Goal: Information Seeking & Learning: Find specific fact

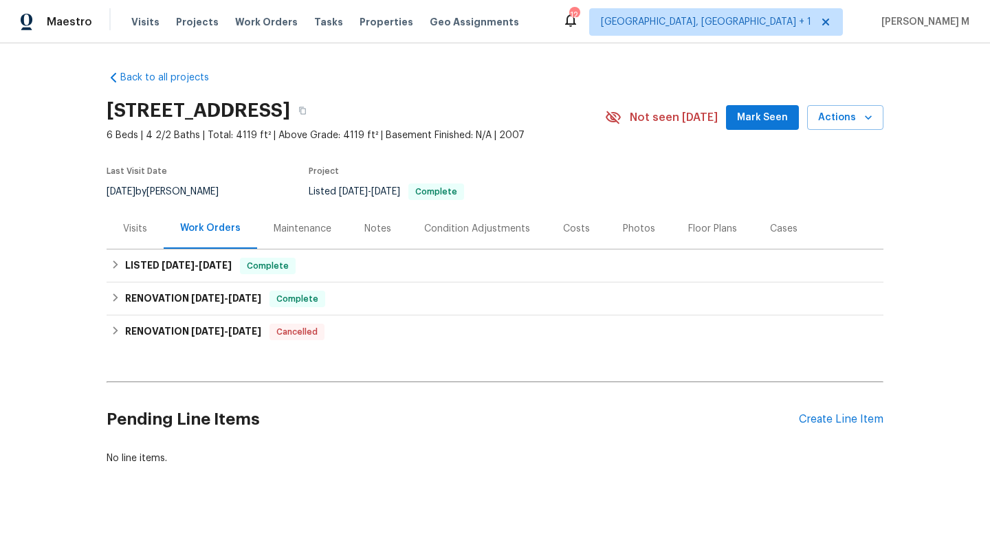
click at [134, 245] on div "Visits" at bounding box center [135, 228] width 57 height 41
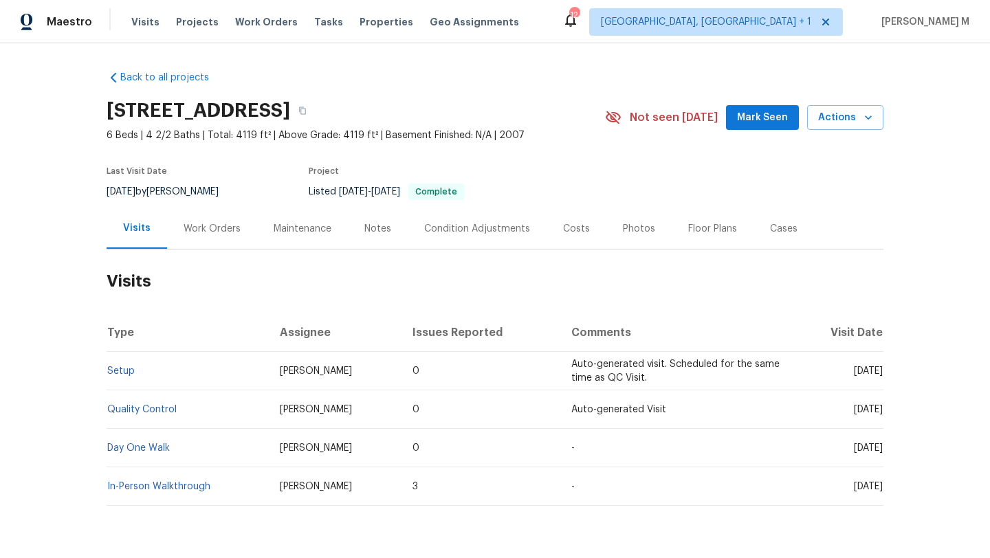
drag, startPoint x: 824, startPoint y: 372, endPoint x: 855, endPoint y: 373, distance: 31.0
click at [855, 373] on span "Mon, Aug 11 2025" at bounding box center [868, 372] width 29 height 10
copy span "Aug 11"
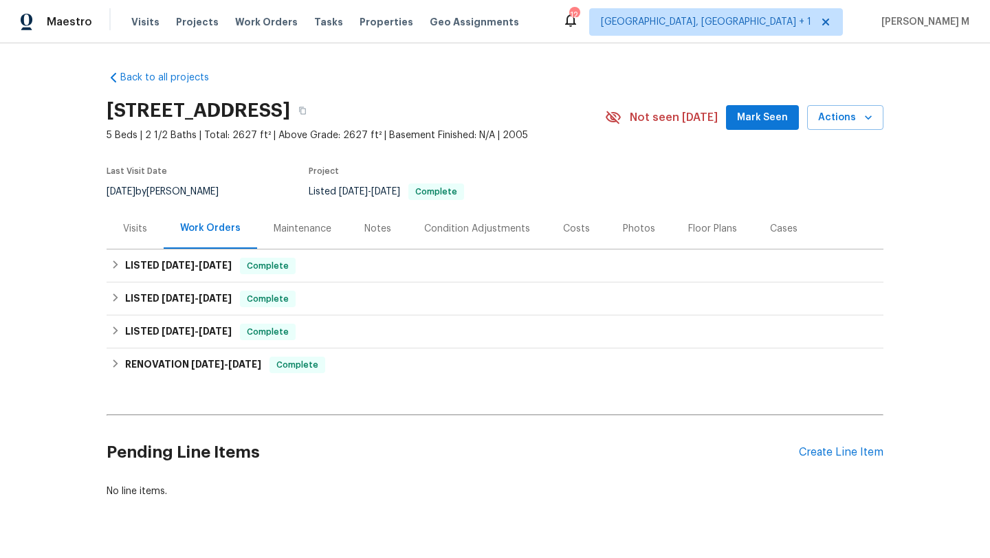
click at [142, 235] on div "Visits" at bounding box center [135, 228] width 57 height 41
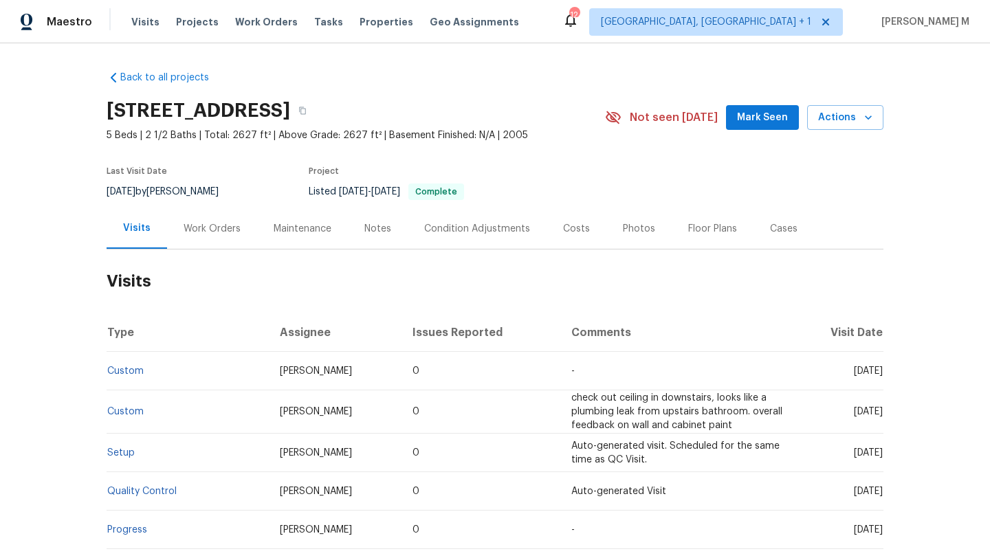
drag, startPoint x: 822, startPoint y: 373, endPoint x: 851, endPoint y: 371, distance: 28.9
click at [854, 371] on span "Tue, Mar 25 2025" at bounding box center [868, 372] width 29 height 10
copy span "Mar 25"
click at [209, 225] on div "Work Orders" at bounding box center [212, 229] width 57 height 14
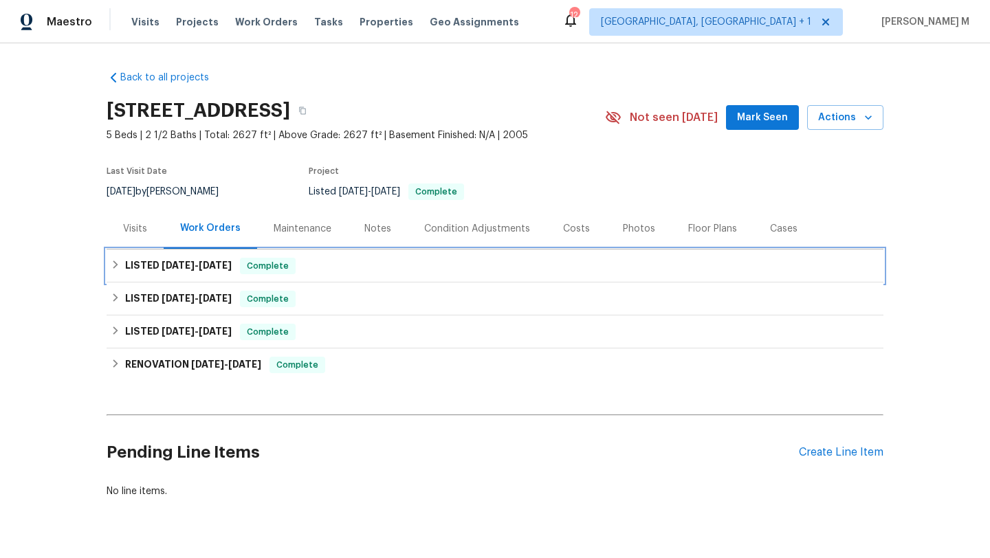
click at [214, 258] on h6 "LISTED 8/7/25 - 8/9/25" at bounding box center [178, 266] width 107 height 17
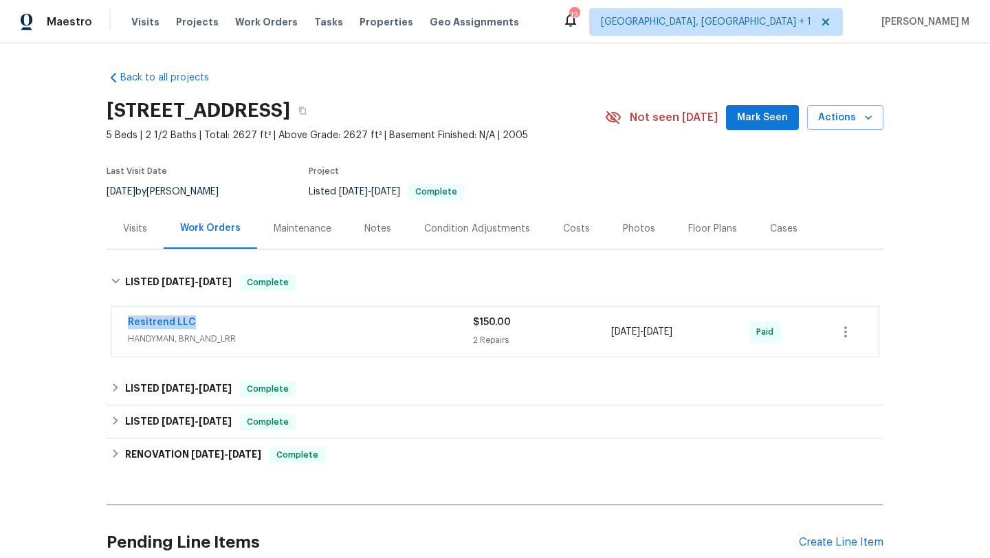
drag, startPoint x: 113, startPoint y: 319, endPoint x: 245, endPoint y: 318, distance: 132.7
click at [247, 319] on div "Resitrend LLC HANDYMAN, BRN_AND_LRR $150.00 2 Repairs 8/7/2025 - 8/9/2025 Paid" at bounding box center [494, 332] width 767 height 50
copy link "Resitrend LLC"
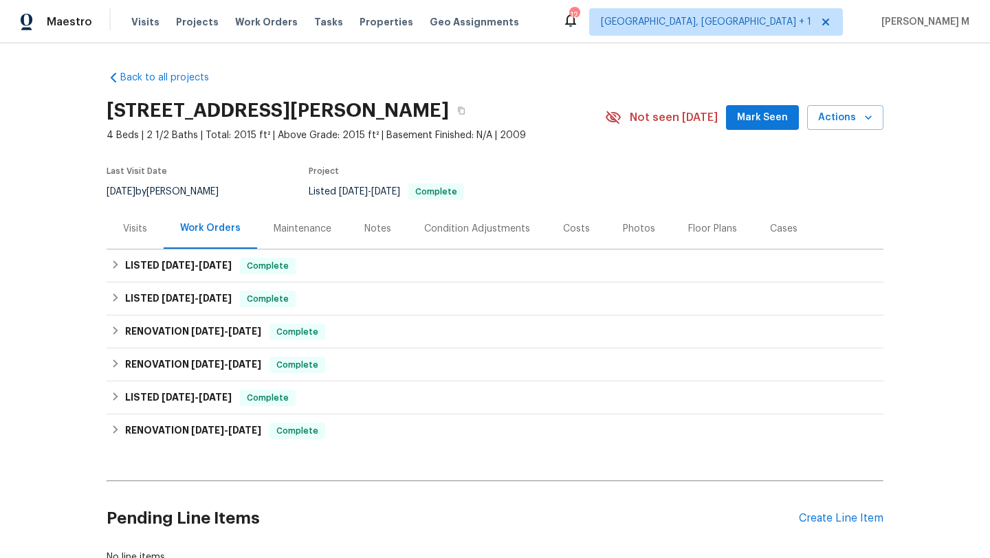
click at [137, 236] on div "Visits" at bounding box center [135, 228] width 57 height 41
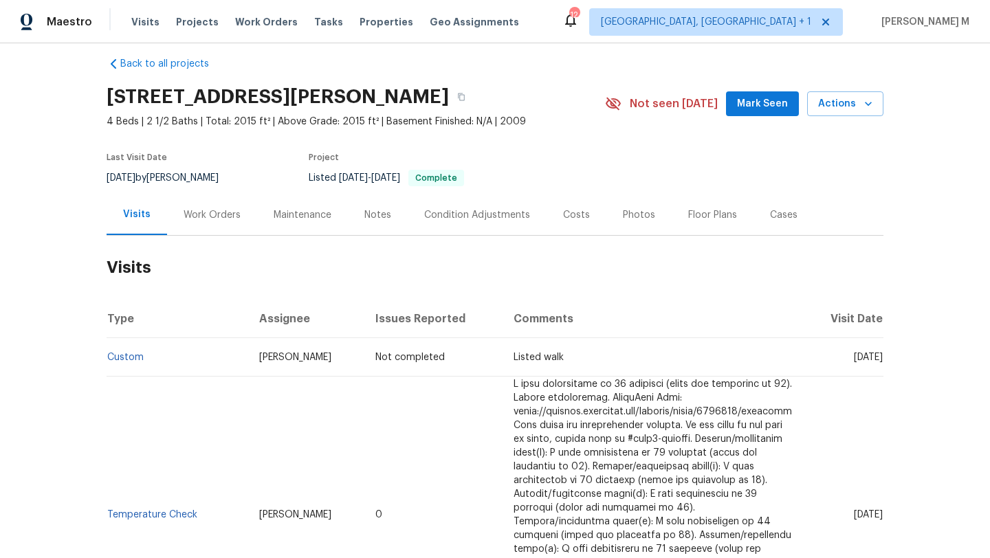
scroll to position [14, 0]
drag, startPoint x: 822, startPoint y: 358, endPoint x: 851, endPoint y: 358, distance: 29.6
click at [854, 358] on span "Wed, Aug 27 2025" at bounding box center [868, 357] width 29 height 10
copy span "Aug 27"
click at [208, 208] on div "Work Orders" at bounding box center [212, 215] width 57 height 14
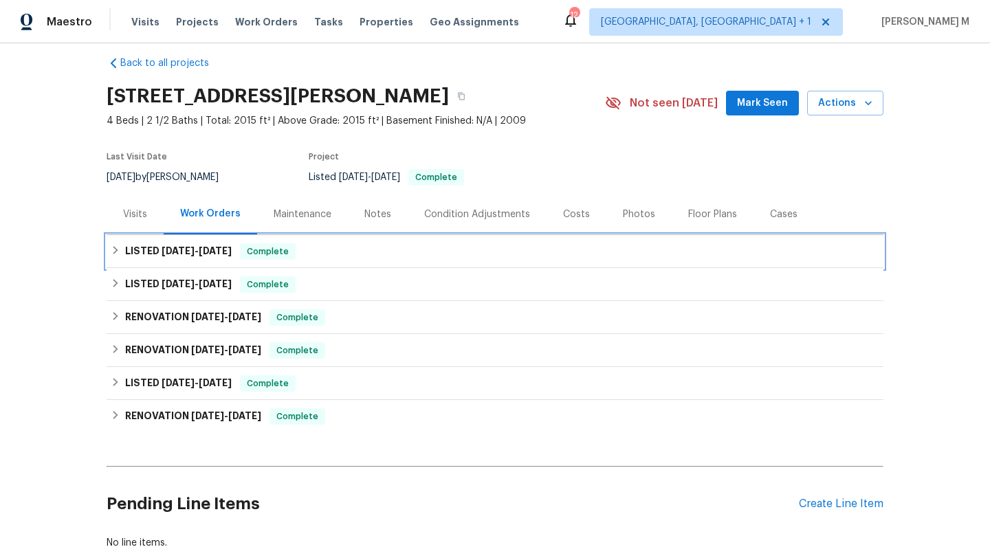
click at [201, 256] on h6 "LISTED 8/6/25 - 8/7/25" at bounding box center [178, 251] width 107 height 17
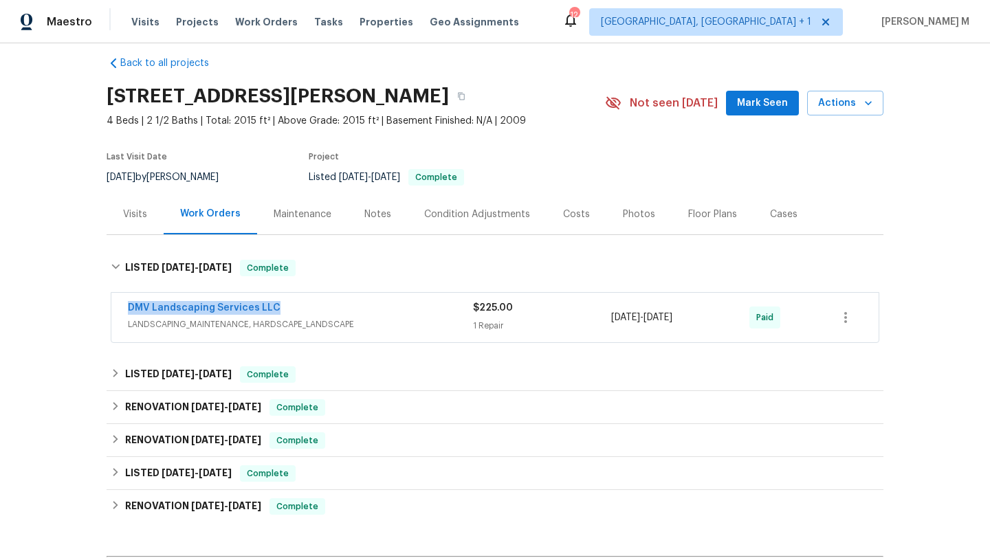
copy link "DMV Landscaping Services LLC"
drag, startPoint x: 110, startPoint y: 309, endPoint x: 283, endPoint y: 312, distance: 172.6
click at [283, 312] on div "DMV Landscaping Services LLC LANDSCAPING_MAINTENANCE, HARDSCAPE_LANDSCAPE $225.…" at bounding box center [494, 318] width 767 height 50
click at [311, 312] on div "DMV Landscaping Services LLC" at bounding box center [300, 309] width 345 height 17
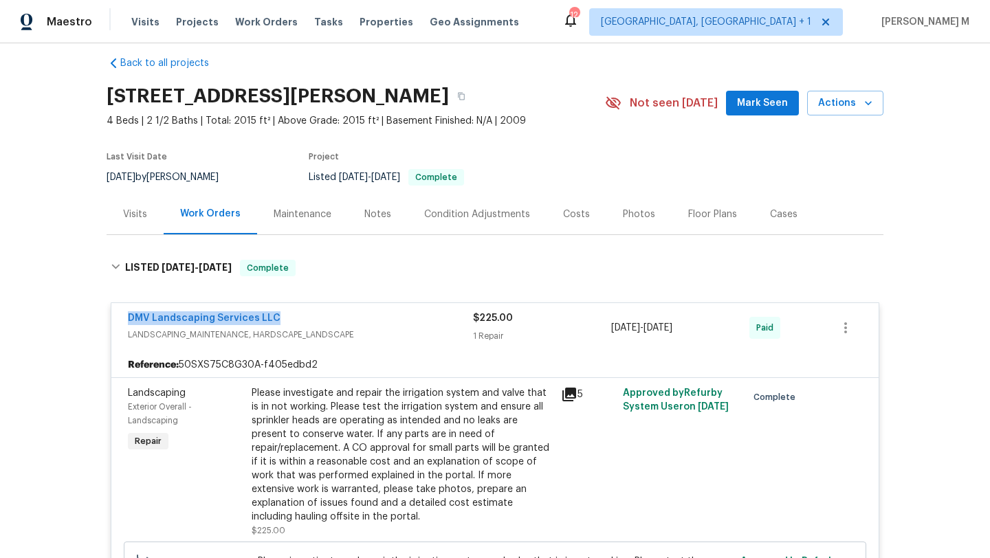
copy link "DMV Landscaping Services LLC"
drag, startPoint x: 111, startPoint y: 318, endPoint x: 270, endPoint y: 321, distance: 158.9
click at [270, 321] on div "DMV Landscaping Services LLC LANDSCAPING_MAINTENANCE, HARDSCAPE_LANDSCAPE $225.…" at bounding box center [494, 328] width 767 height 50
copy link "DMV Landscaping Services LLC"
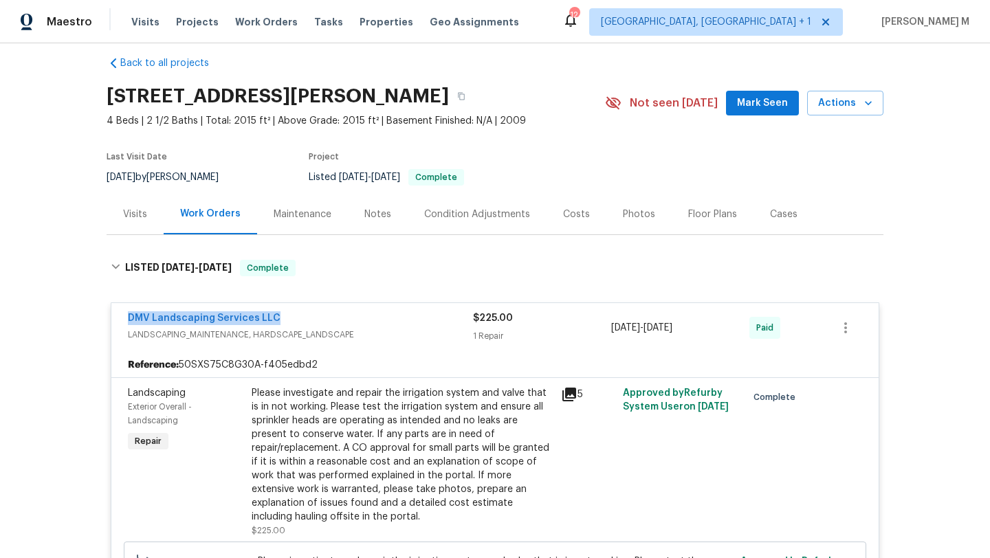
copy link "DMV Landscaping Services LLC"
copy span "8/7/2025 - 8/7/2025"
drag, startPoint x: 607, startPoint y: 331, endPoint x: 694, endPoint y: 330, distance: 86.6
click at [672, 330] on span "8/7/2025 - 8/7/2025" at bounding box center [641, 328] width 61 height 14
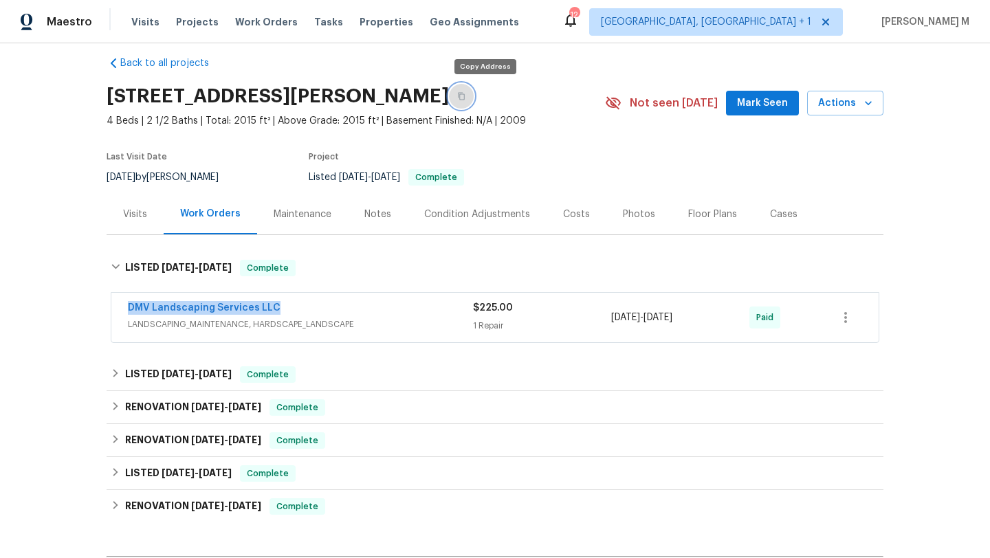
click at [466, 97] on icon "button" at bounding box center [461, 96] width 8 height 8
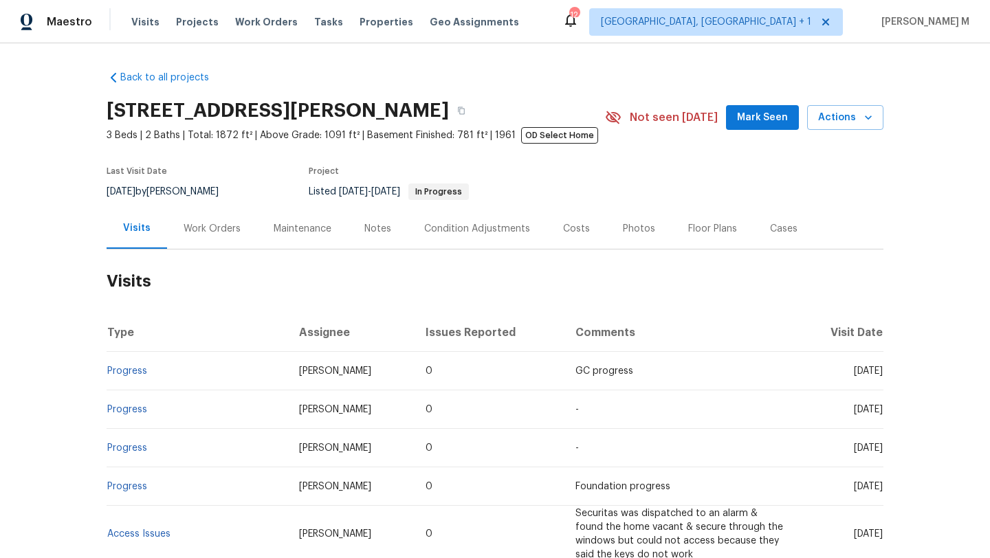
drag, startPoint x: 822, startPoint y: 371, endPoint x: 852, endPoint y: 371, distance: 30.3
click at [854, 371] on span "Fri, Aug 22 2025" at bounding box center [868, 372] width 29 height 10
copy span "Aug 22"
click at [226, 230] on div "Work Orders" at bounding box center [212, 229] width 57 height 14
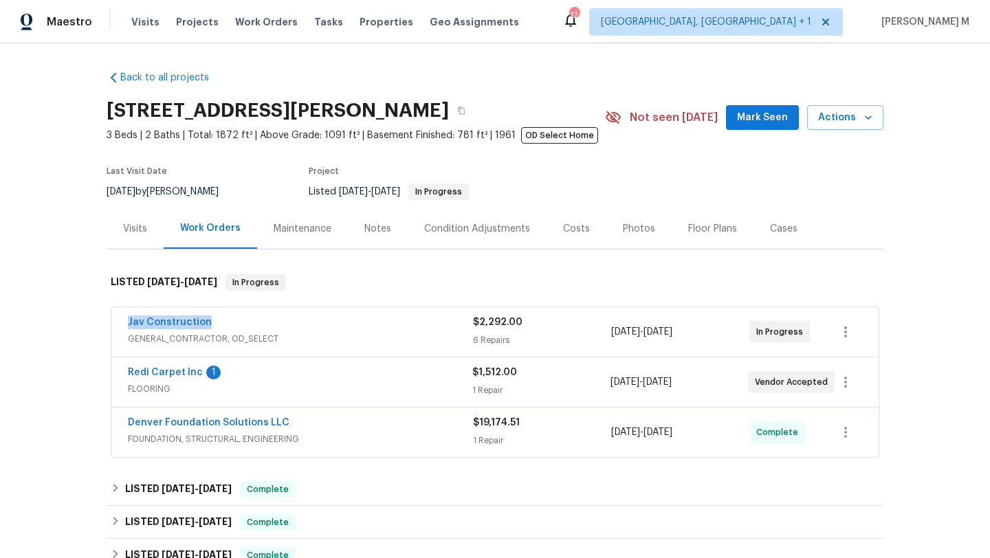
drag, startPoint x: 115, startPoint y: 326, endPoint x: 250, endPoint y: 325, distance: 134.8
click at [250, 325] on div "Jav Construction GENERAL_CONTRACTOR, OD_SELECT $2,292.00 6 Repairs 8/18/2025 - …" at bounding box center [494, 332] width 767 height 50
copy link "Jav Construction"
click at [294, 322] on div "Jav Construction" at bounding box center [300, 324] width 345 height 17
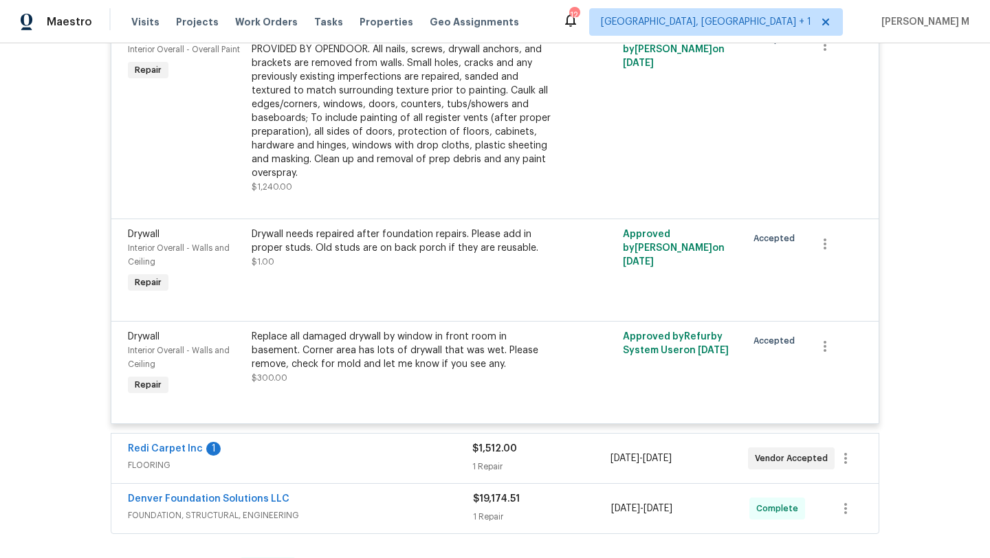
scroll to position [916, 0]
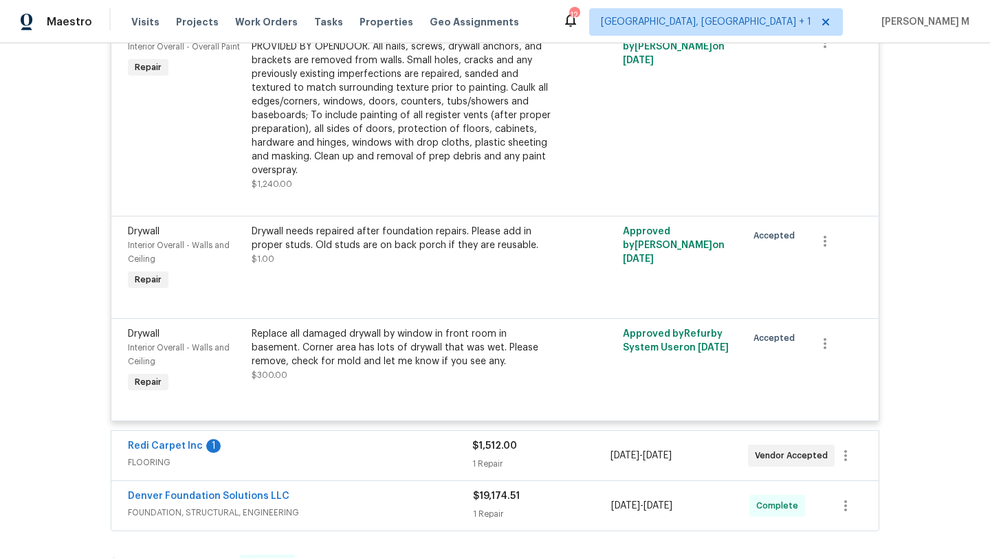
click at [399, 455] on div "Redi Carpet Inc 1" at bounding box center [300, 447] width 345 height 17
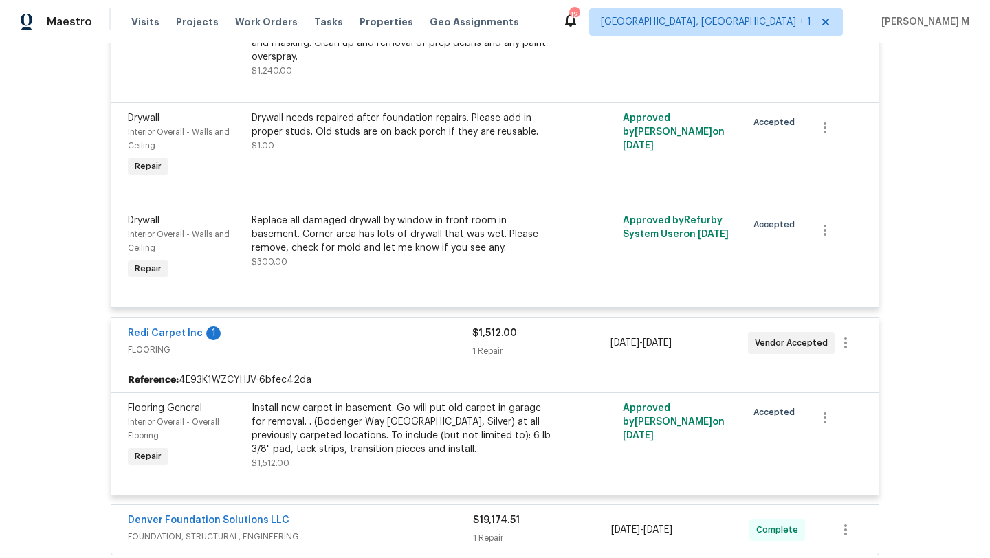
scroll to position [1032, 0]
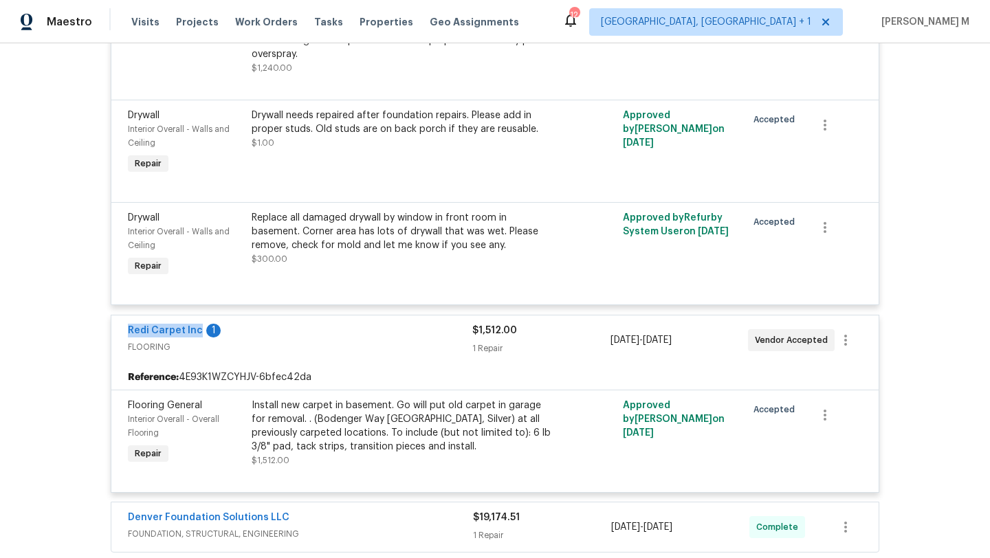
copy link "Redi Carpet Inc"
drag, startPoint x: 113, startPoint y: 337, endPoint x: 193, endPoint y: 324, distance: 80.8
click at [193, 336] on div "Redi Carpet Inc 1 FLOORING $1,512.00 1 Repair 8/18/2025 - 8/25/2025 Vendor Acce…" at bounding box center [494, 341] width 767 height 50
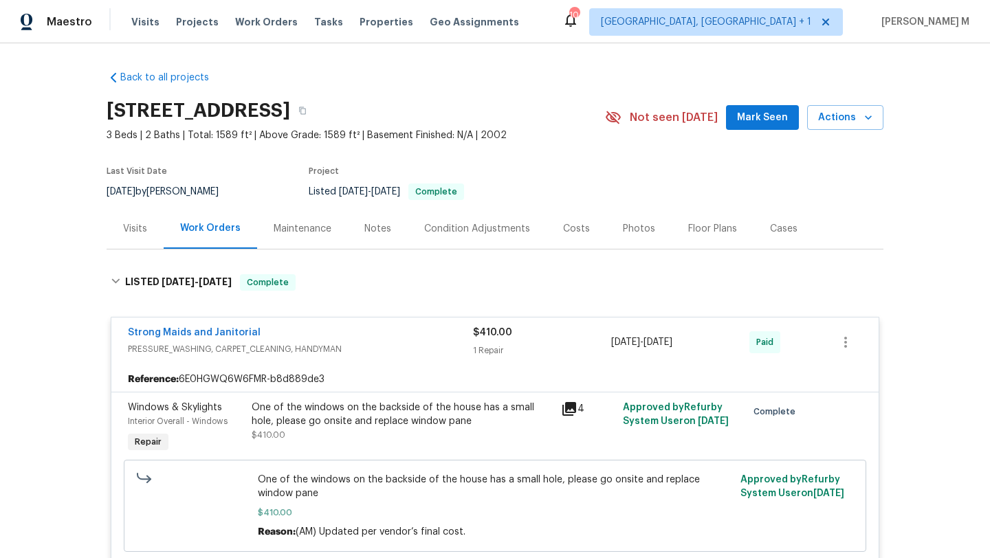
scroll to position [11, 0]
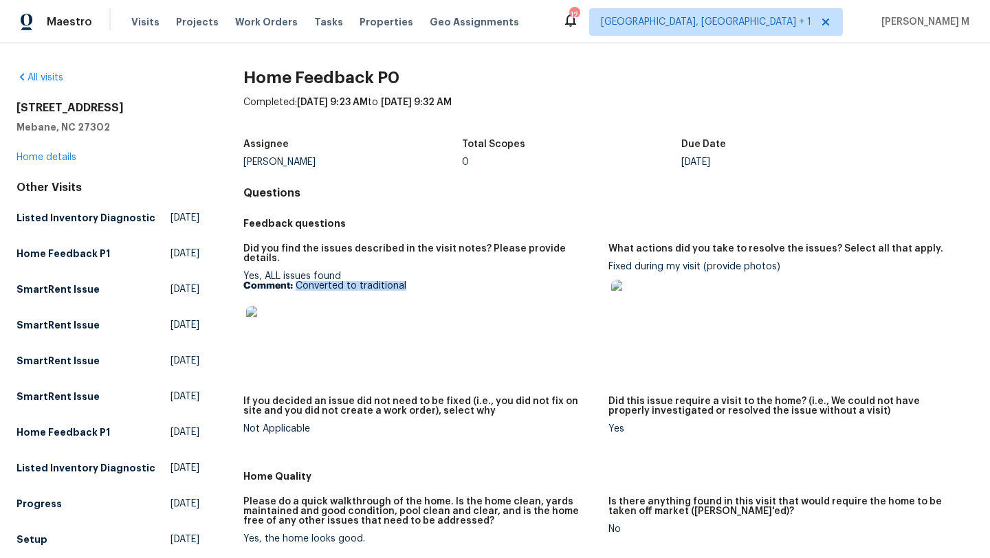
drag, startPoint x: 294, startPoint y: 275, endPoint x: 426, endPoint y: 275, distance: 132.0
click at [426, 281] on p "Comment: Converted to traditional" at bounding box center [420, 286] width 354 height 10
copy p "Converted to traditional"
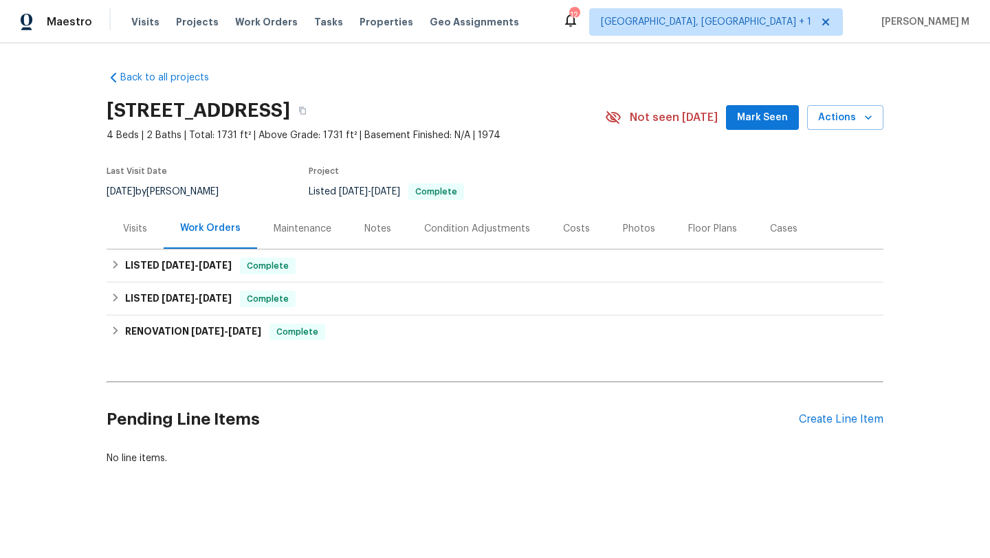
click at [137, 240] on div "Visits" at bounding box center [135, 228] width 57 height 41
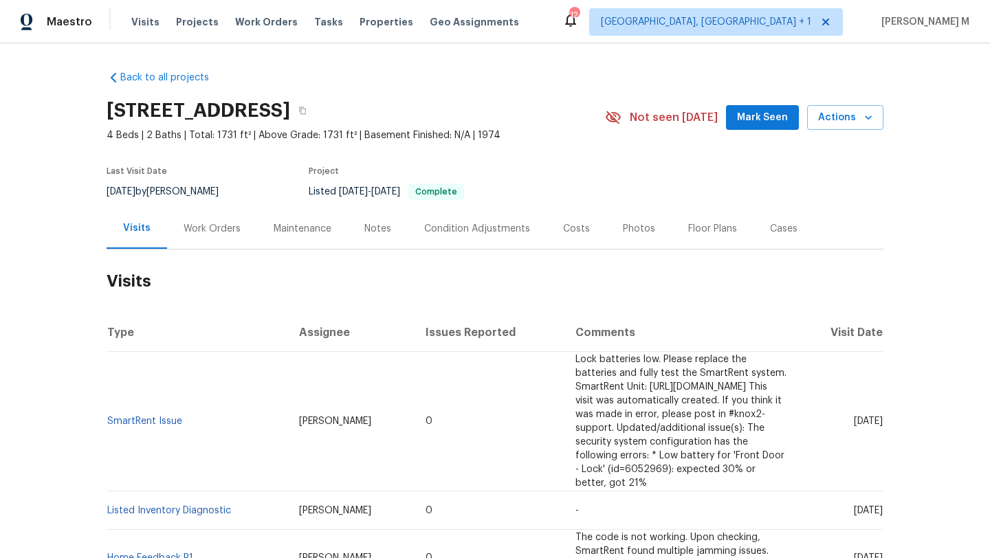
drag, startPoint x: 822, startPoint y: 408, endPoint x: 852, endPoint y: 408, distance: 30.3
click at [854, 417] on span "Thu, Aug 07 2025" at bounding box center [868, 422] width 29 height 10
copy span "Aug 07"
click at [195, 234] on div "Work Orders" at bounding box center [212, 229] width 57 height 14
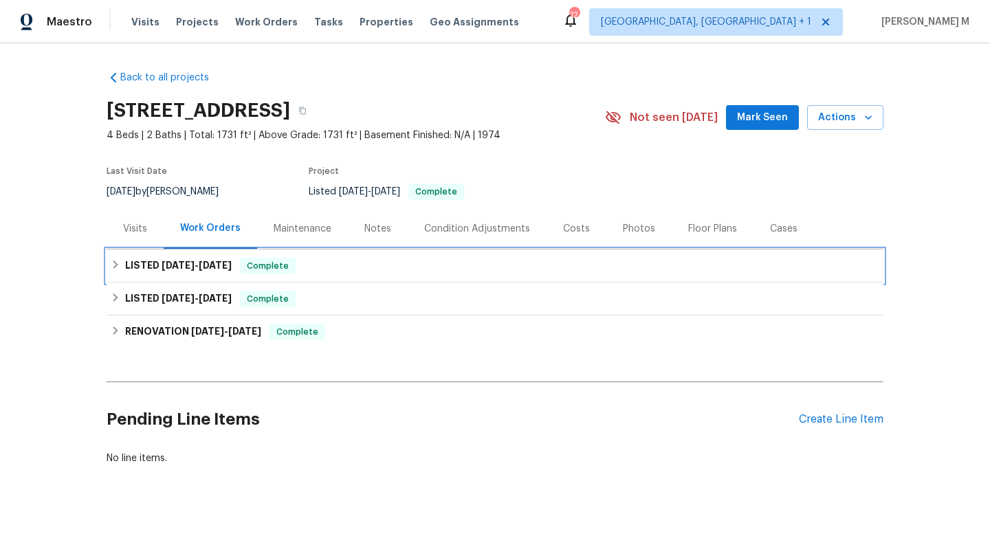
click at [201, 276] on div "LISTED 6/30/25 - 7/4/25 Complete" at bounding box center [495, 266] width 777 height 33
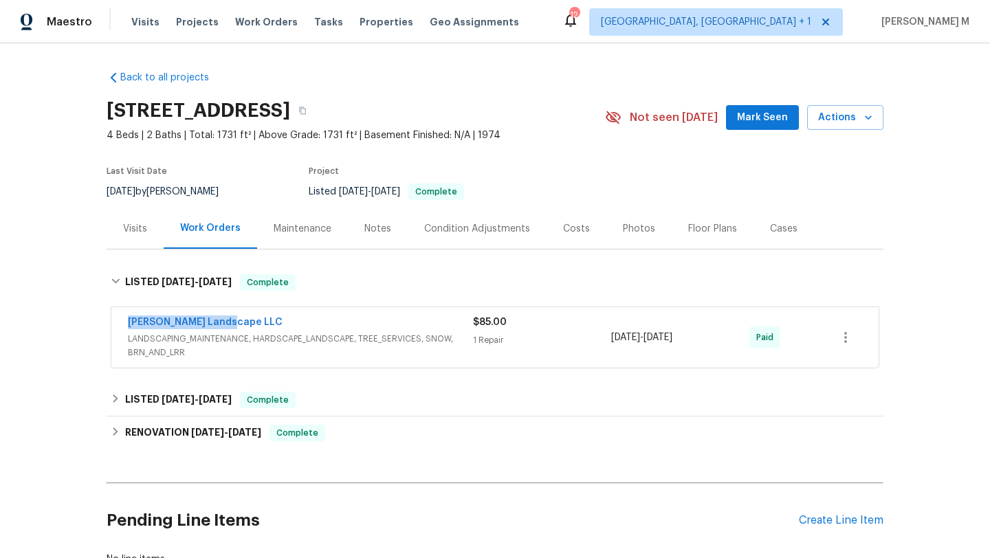
copy link "Dalia Landscape LLC"
drag, startPoint x: 111, startPoint y: 325, endPoint x: 252, endPoint y: 322, distance: 141.0
click at [252, 324] on div "Dalia Landscape LLC LANDSCAPING_MAINTENANCE, HARDSCAPE_LANDSCAPE, TREE_SERVICES…" at bounding box center [494, 337] width 767 height 61
click at [463, 330] on div "Dalia Landscape LLC" at bounding box center [300, 324] width 345 height 17
